Goal: Transaction & Acquisition: Book appointment/travel/reservation

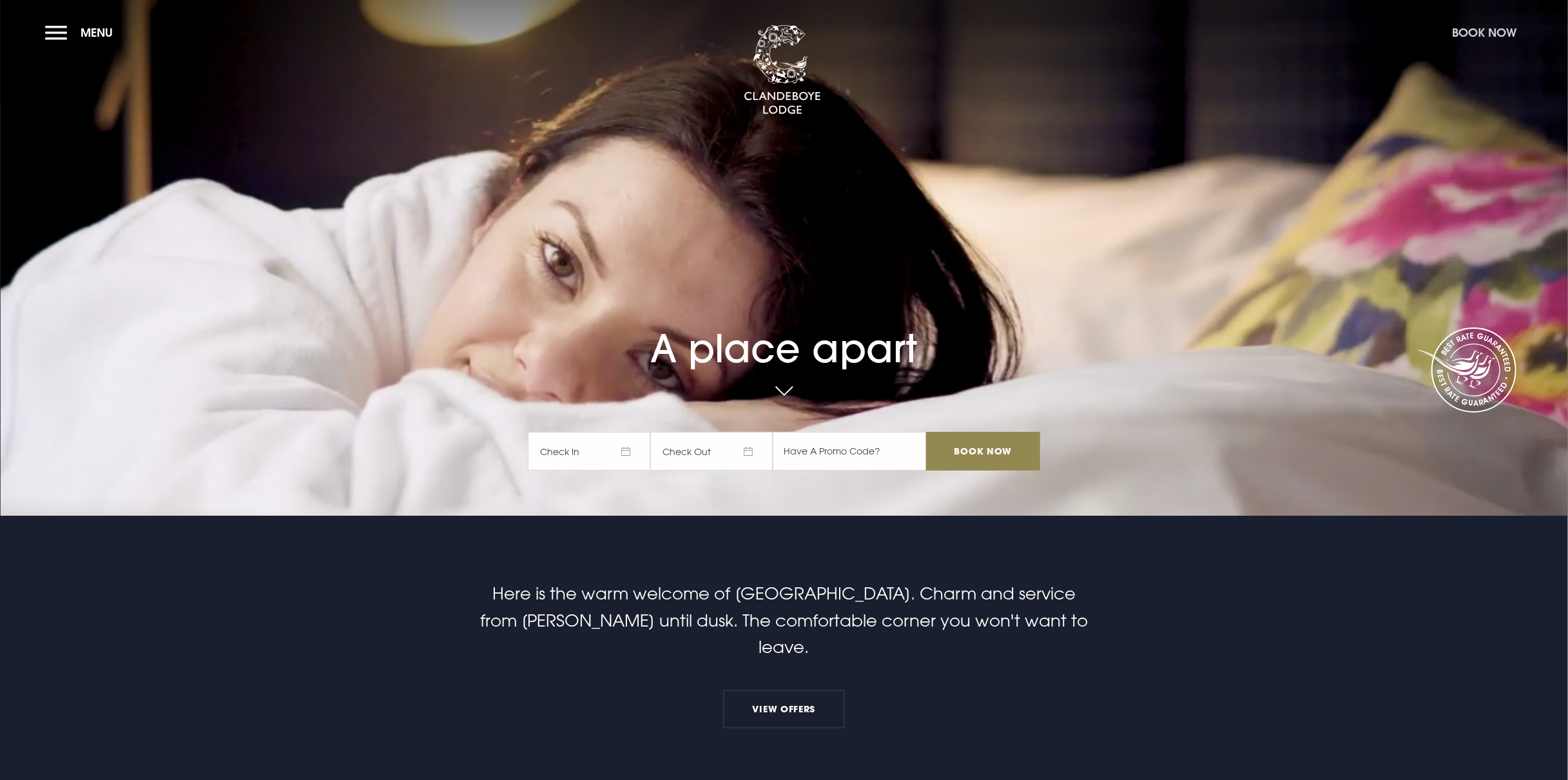
click at [1491, 33] on button "Book Now" at bounding box center [1484, 32] width 77 height 28
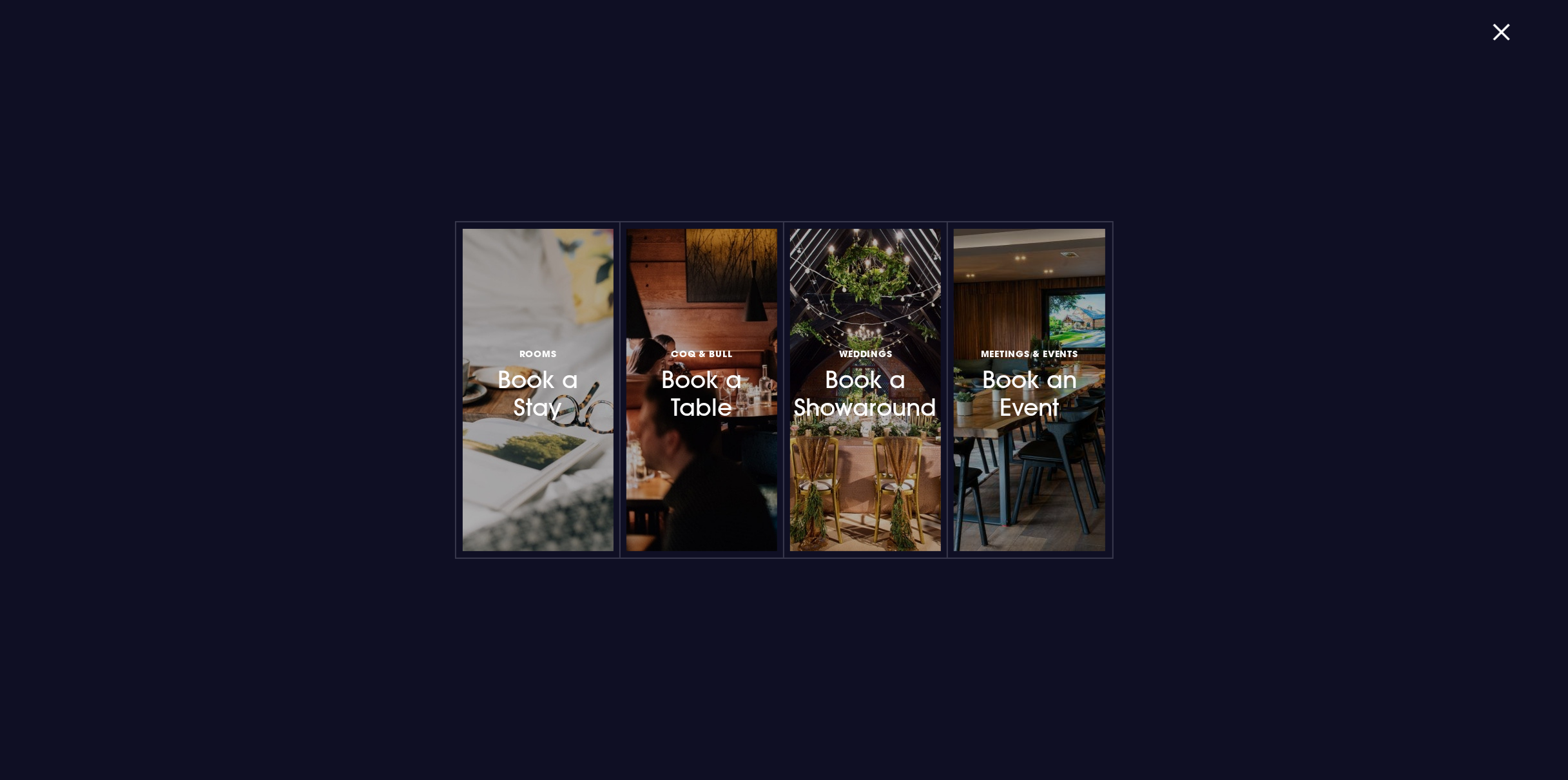
scroll to position [24, 0]
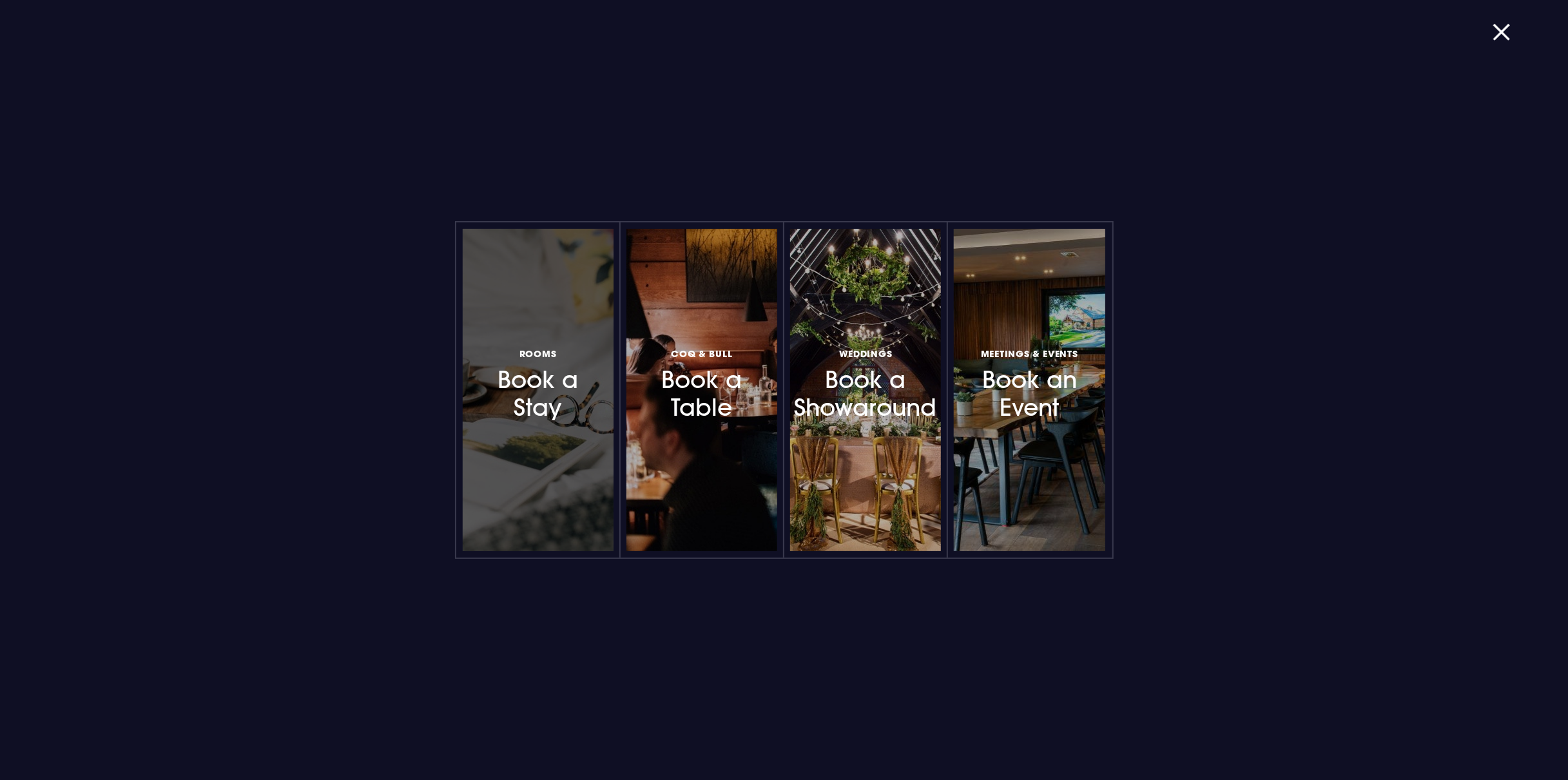
click at [540, 381] on h3 "Rooms Book a Stay" at bounding box center [538, 383] width 112 height 77
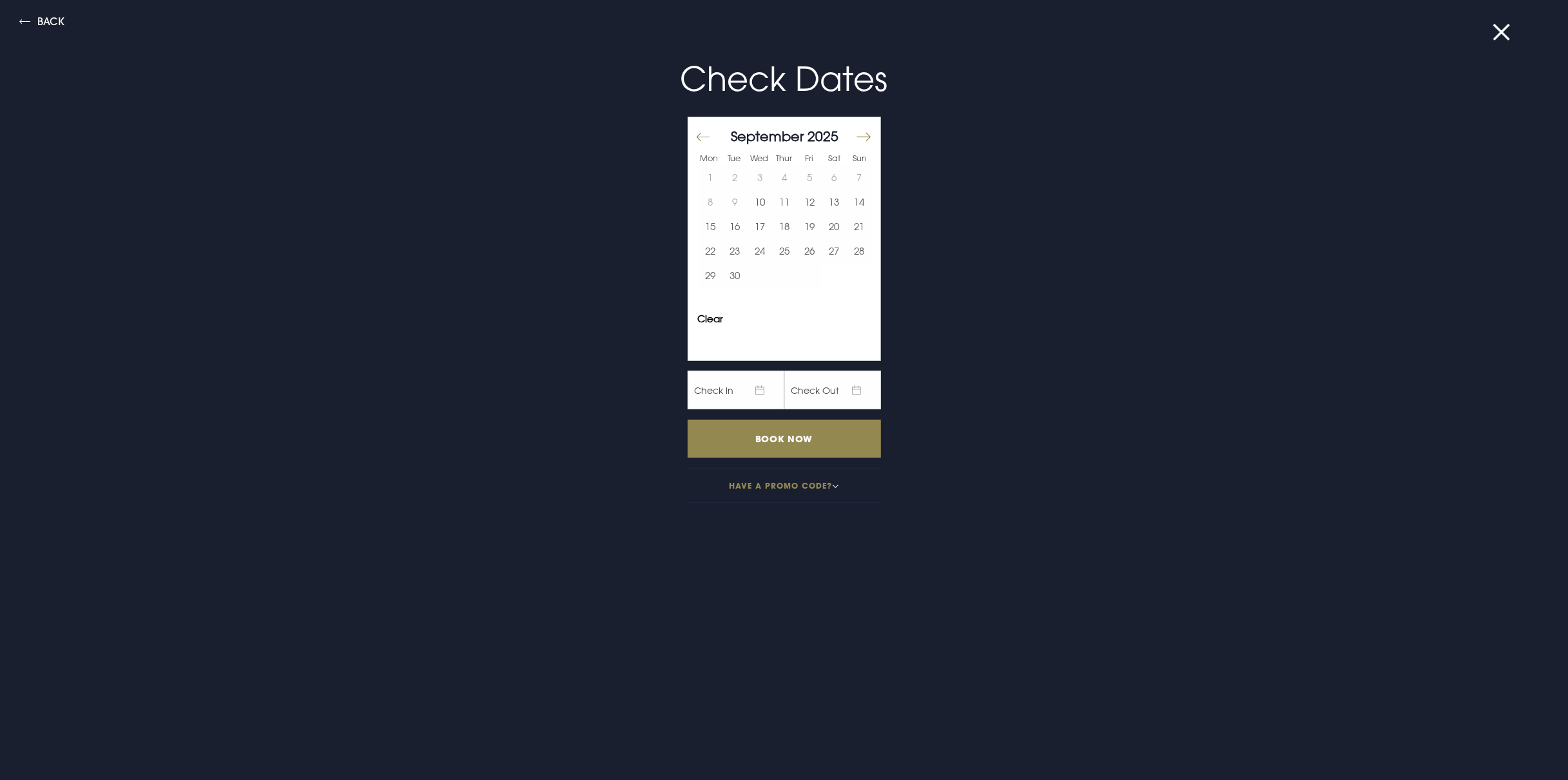
scroll to position [26, 0]
click at [830, 246] on button "27" at bounding box center [834, 250] width 25 height 24
click at [855, 251] on button "28" at bounding box center [859, 250] width 25 height 24
click at [747, 445] on input "Book Now" at bounding box center [784, 438] width 194 height 38
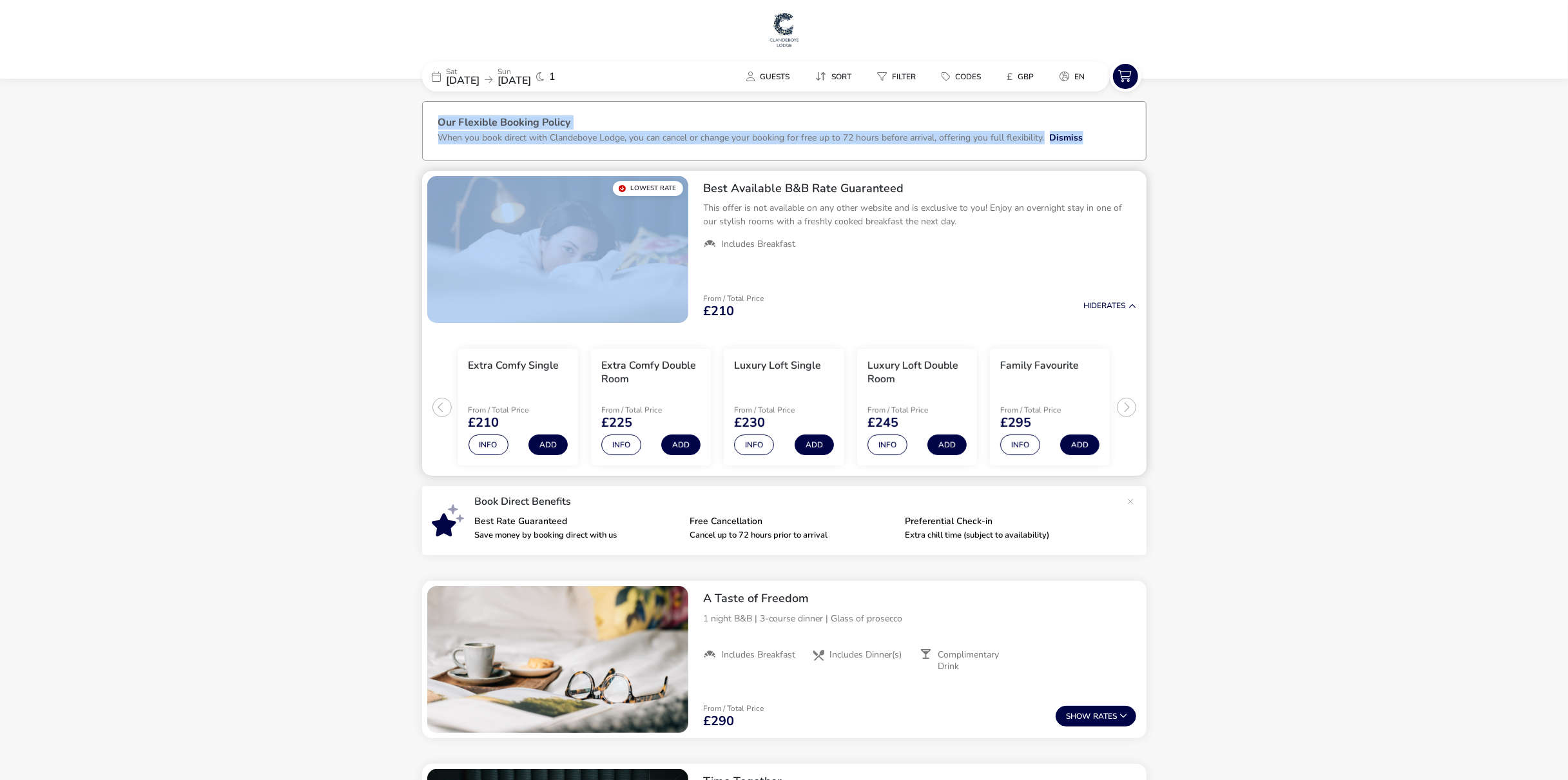
drag, startPoint x: 414, startPoint y: 100, endPoint x: 606, endPoint y: 199, distance: 216.0
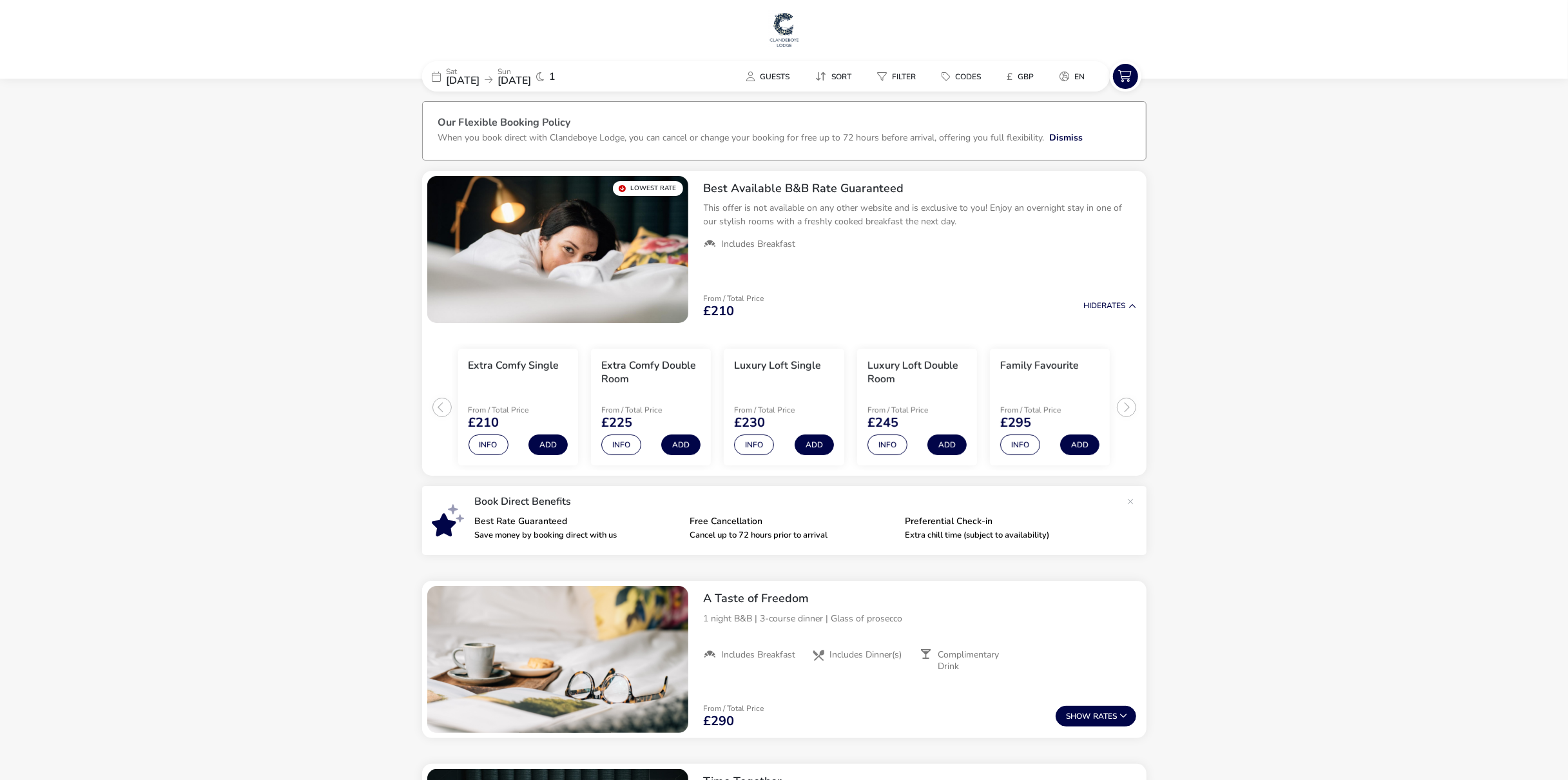
click at [493, 447] on button "Info" at bounding box center [488, 444] width 40 height 20
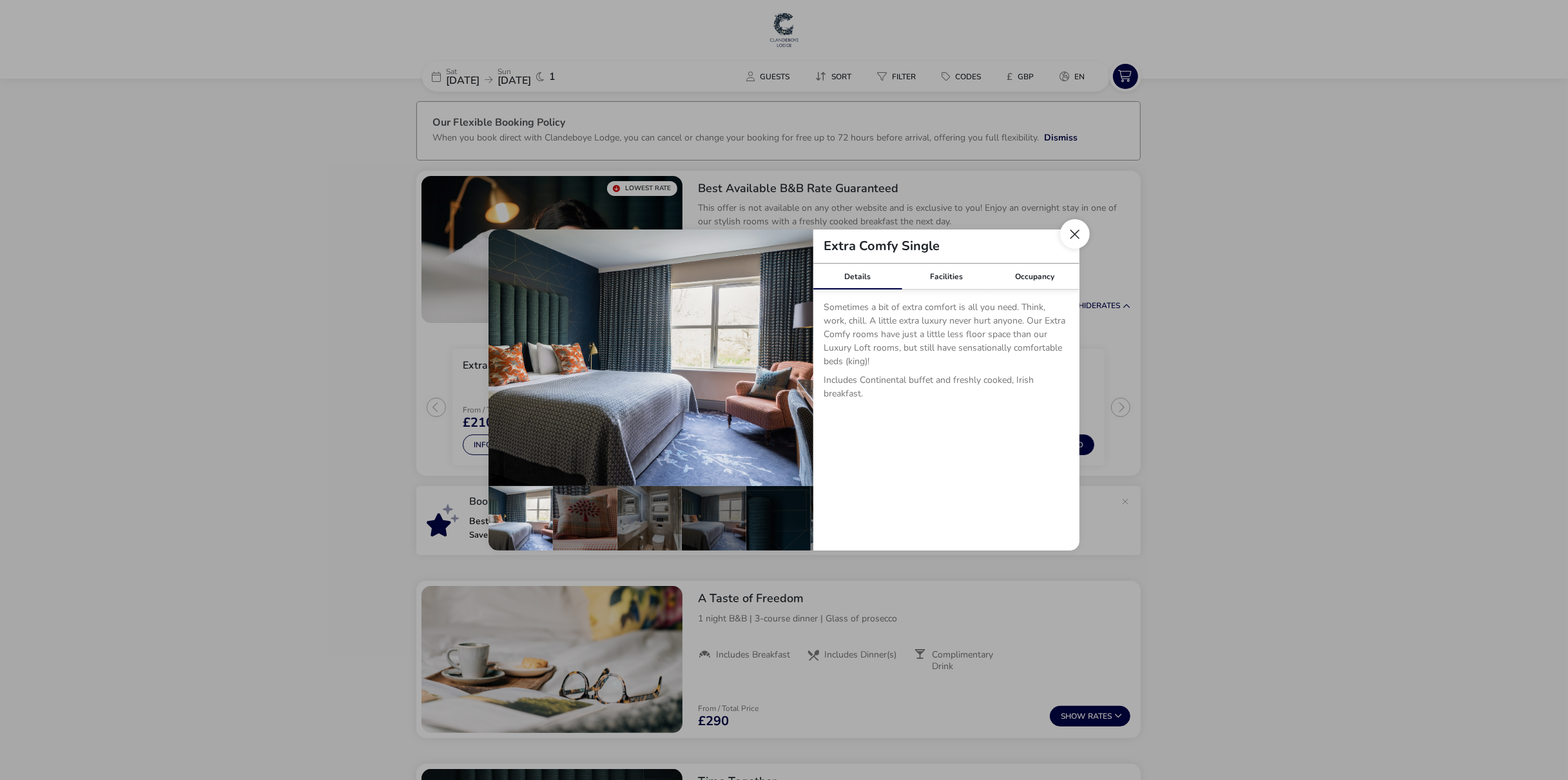
click at [1078, 236] on button "Close dialog" at bounding box center [1075, 234] width 30 height 30
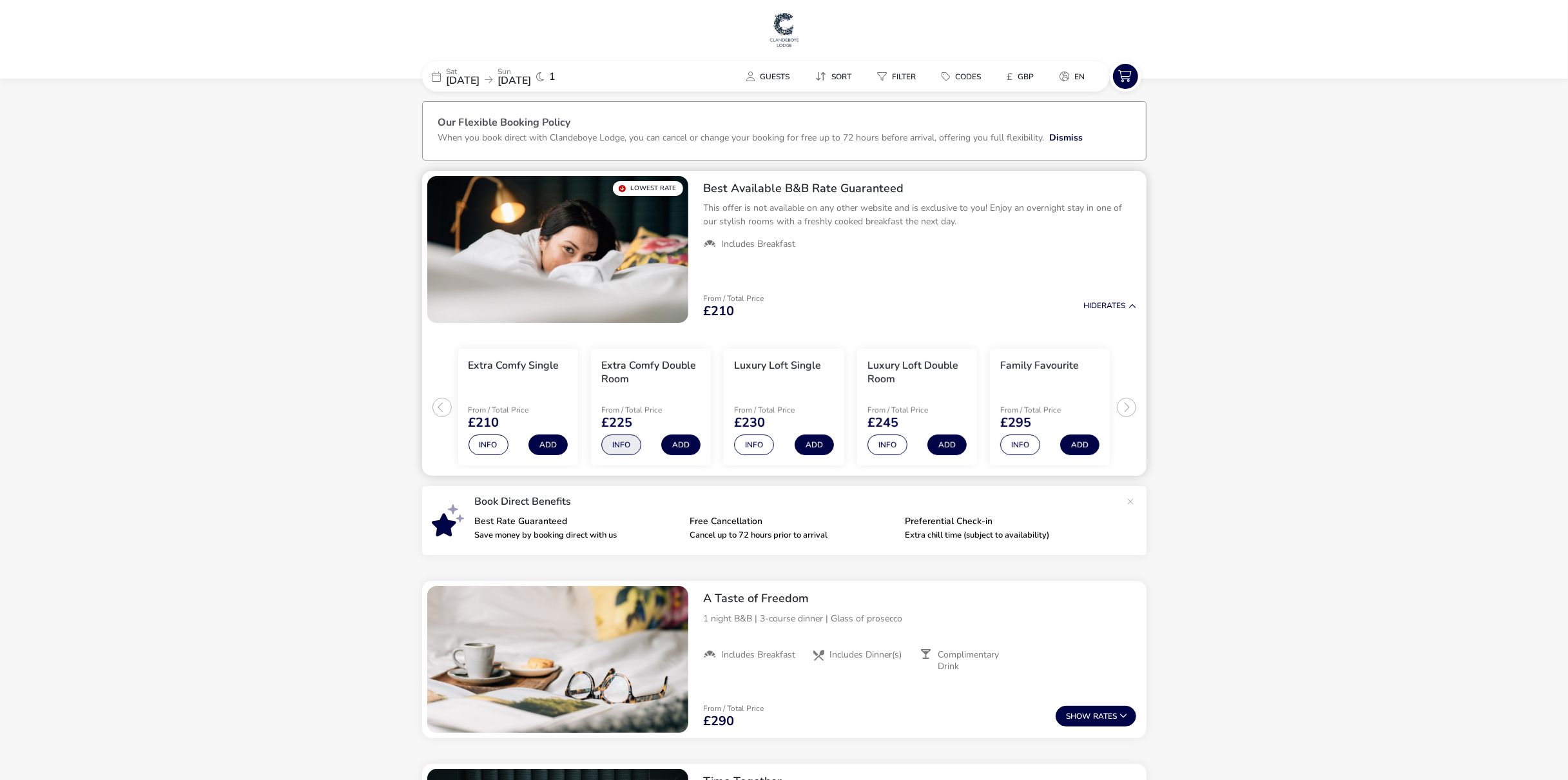
click at [624, 449] on button "Info" at bounding box center [620, 444] width 40 height 20
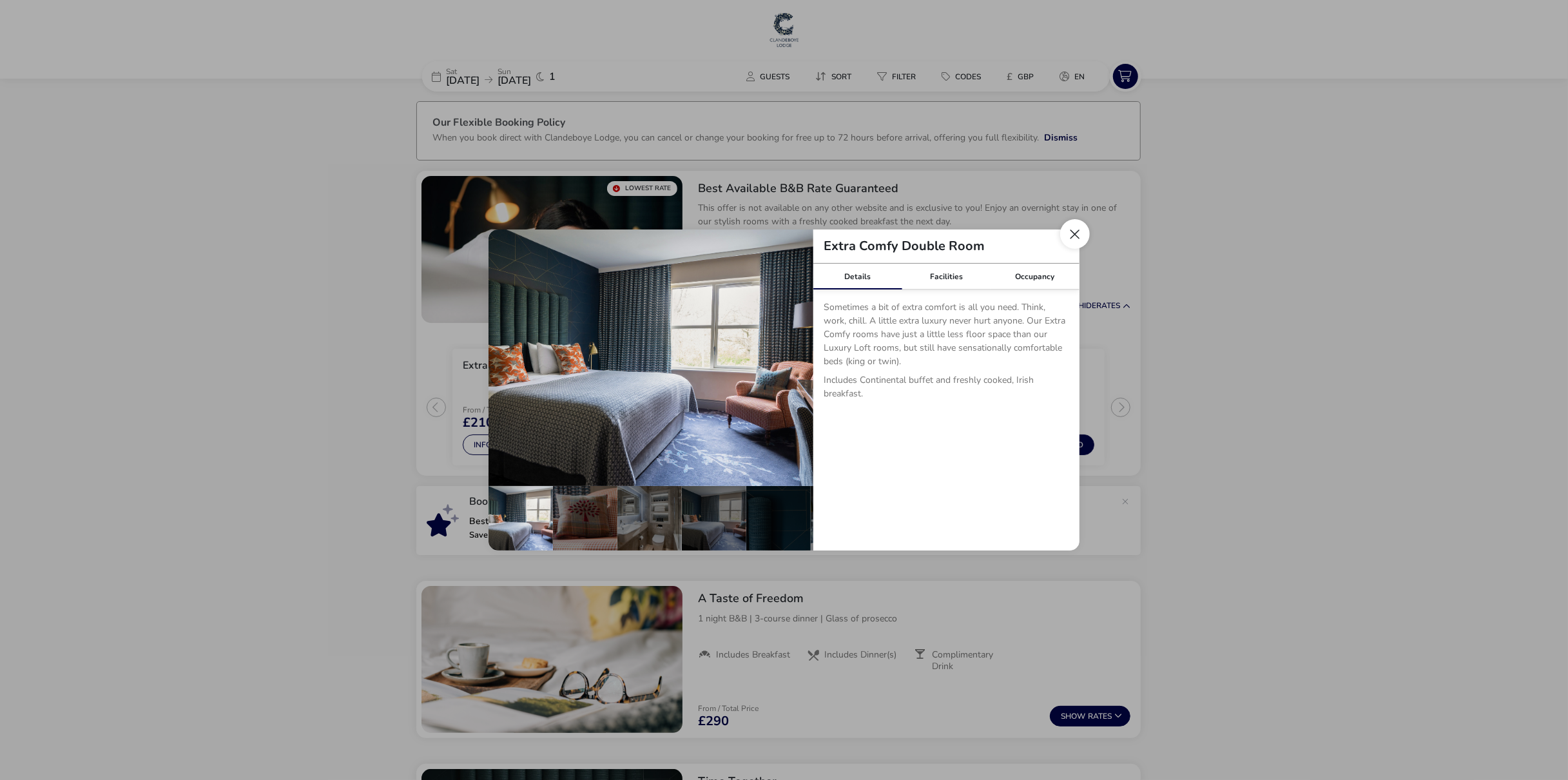
click at [1075, 230] on button "Close dialog" at bounding box center [1075, 234] width 30 height 30
